Goal: Check status: Check status

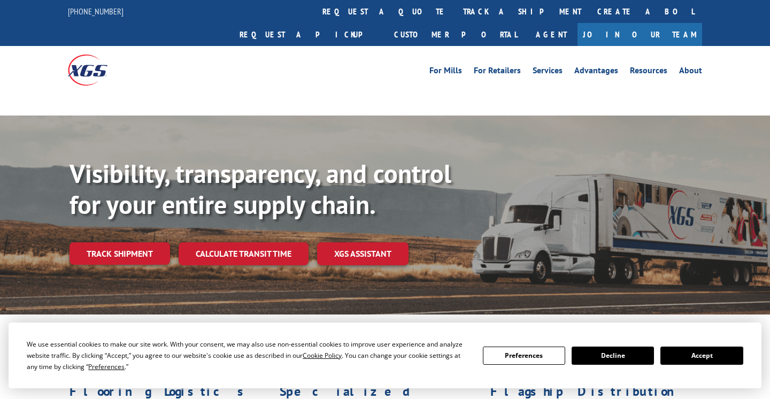
click at [690, 357] on button "Accept" at bounding box center [702, 356] width 82 height 18
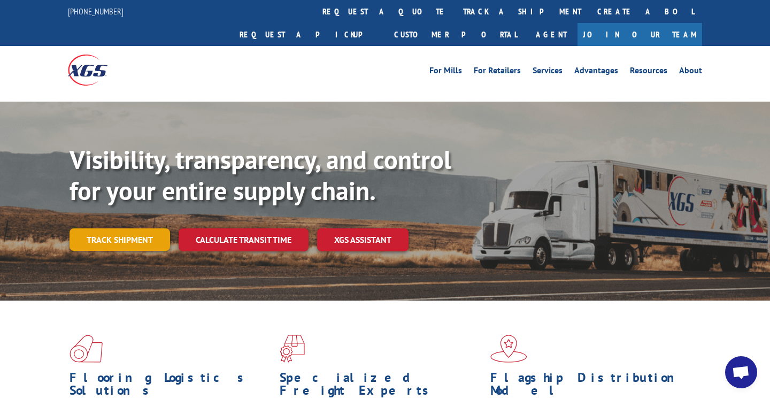
click at [112, 228] on link "Track shipment" at bounding box center [120, 239] width 101 height 22
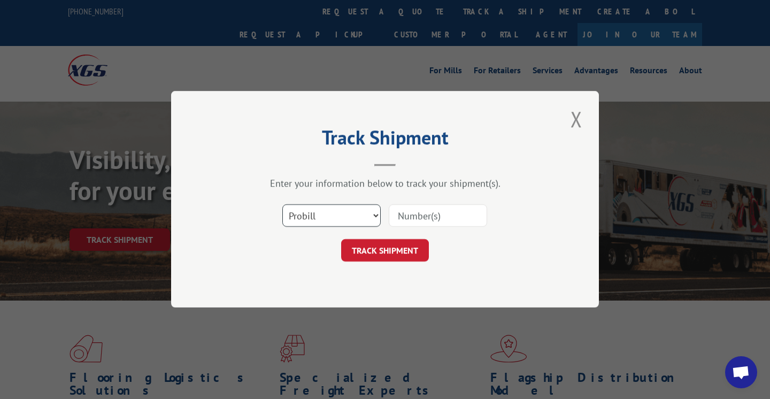
click at [341, 217] on select "Select category... Probill BOL PO" at bounding box center [331, 216] width 98 height 22
click at [419, 214] on input at bounding box center [438, 216] width 98 height 22
type input "17401794"
click at [397, 234] on form "Select category... Probill BOL PO 17401794 TRACK SHIPMENT" at bounding box center [385, 230] width 321 height 64
click at [394, 251] on button "TRACK SHIPMENT" at bounding box center [385, 251] width 88 height 22
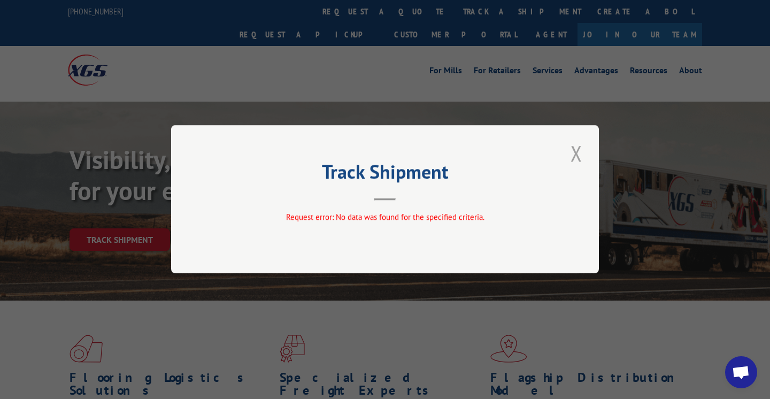
click at [578, 156] on button "Close modal" at bounding box center [577, 153] width 18 height 29
